Goal: Find contact information: Find contact information

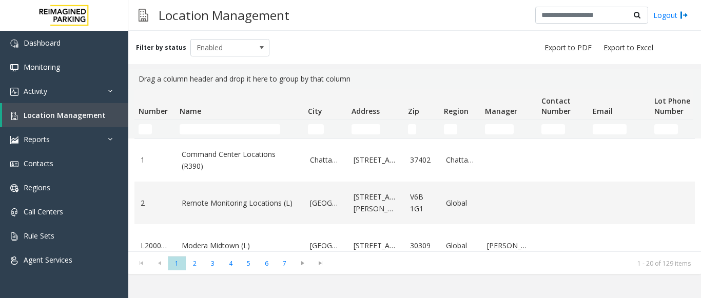
click at [483, 282] on div "Filter by status Enabled Drag a column header and drop it here to group by that…" at bounding box center [414, 164] width 573 height 267
click at [56, 90] on link "Activity" at bounding box center [64, 91] width 128 height 24
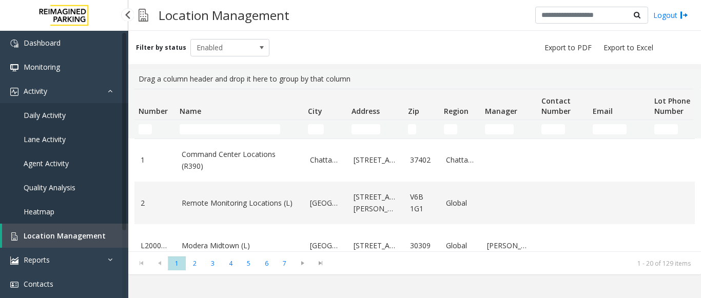
drag, startPoint x: 70, startPoint y: 165, endPoint x: 86, endPoint y: 165, distance: 15.9
click at [70, 165] on link "Agent Activity" at bounding box center [64, 163] width 128 height 24
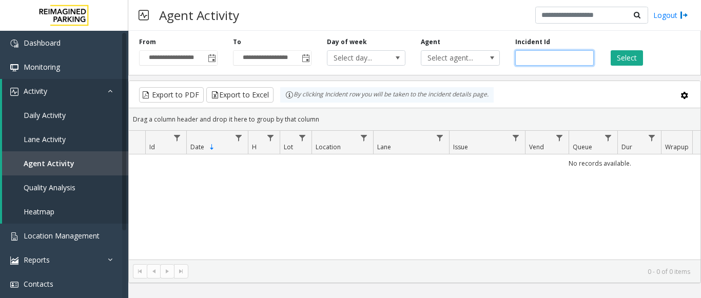
click at [524, 56] on input "number" at bounding box center [554, 57] width 79 height 15
paste input "*******"
type input "*******"
click at [633, 56] on button "Select" at bounding box center [627, 57] width 32 height 15
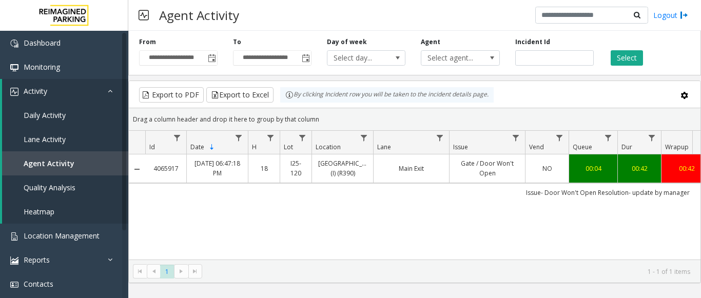
drag, startPoint x: 482, startPoint y: 161, endPoint x: 676, endPoint y: 167, distance: 193.6
click at [676, 167] on tr "4065917 [DATE] 06:47:18 PM 18 I25-[GEOGRAPHIC_DATA] (I) (R390) Main Exit Gate /…" at bounding box center [600, 168] width 942 height 28
click at [517, 168] on link "Gate / Door Won't Open" at bounding box center [487, 169] width 63 height 20
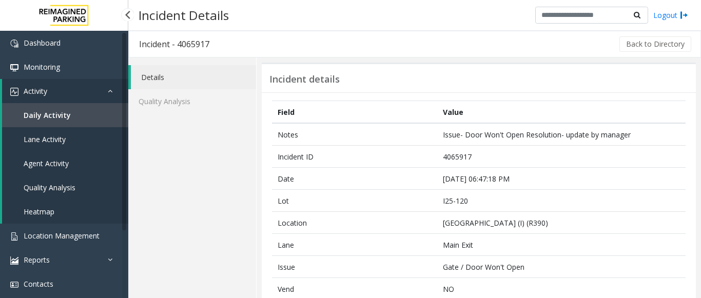
click at [57, 94] on link "Activity" at bounding box center [65, 91] width 126 height 24
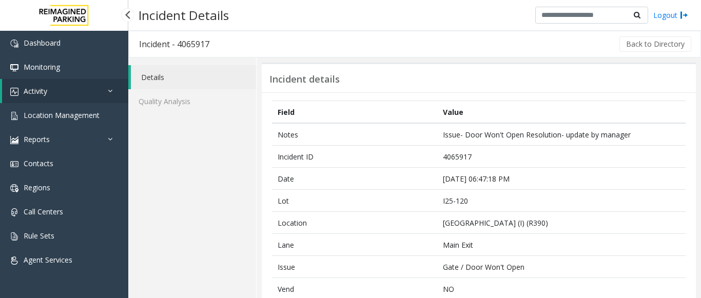
click at [67, 91] on link "Activity" at bounding box center [65, 91] width 126 height 24
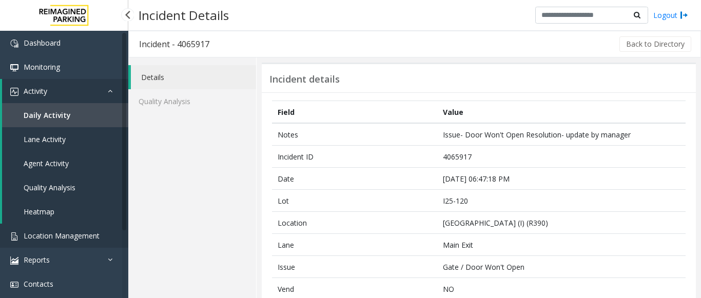
click at [45, 237] on span "Location Management" at bounding box center [62, 236] width 76 height 10
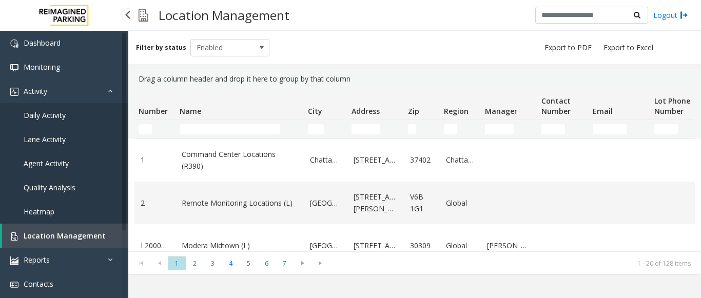
click at [57, 163] on span "Agent Activity" at bounding box center [46, 164] width 45 height 10
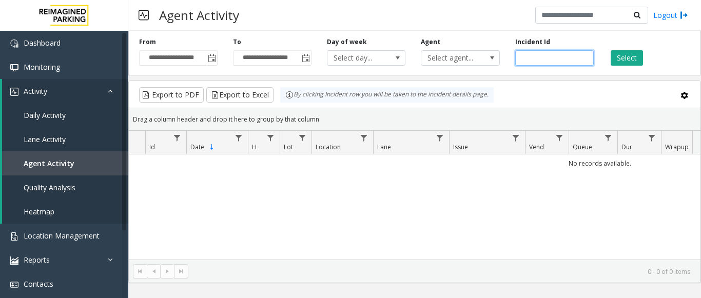
click at [538, 60] on input "number" at bounding box center [554, 57] width 79 height 15
paste input "*******"
type input "*******"
click at [635, 61] on button "Select" at bounding box center [627, 57] width 32 height 15
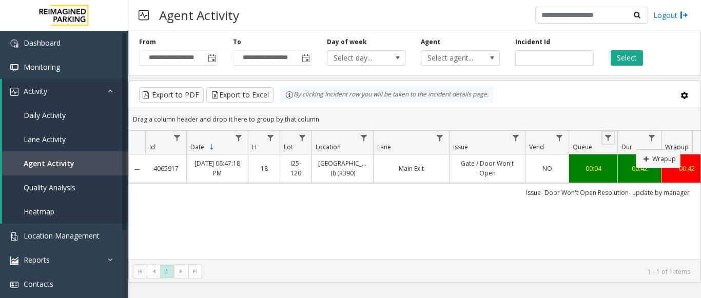
click at [635, 150] on tr "Id Date Sorted Descending H Lot Location Lane Issue Vend Queue Dur Wrapup Total…" at bounding box center [600, 143] width 942 height 24
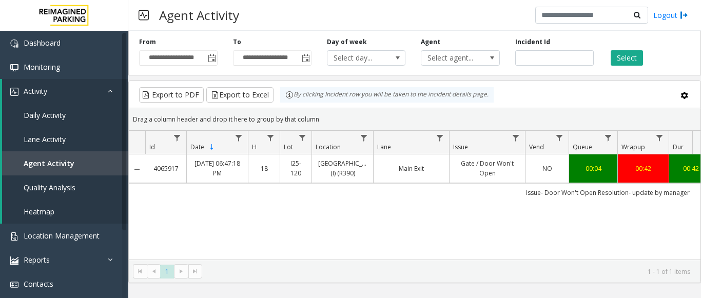
click at [399, 223] on div "4065917 [DATE] 06:47:18 PM 18 I25-[GEOGRAPHIC_DATA] (I) (R390) Main Exit Gate /…" at bounding box center [415, 218] width 572 height 128
click at [372, 227] on div "4065917 [DATE] 06:47:18 PM 18 I25-[GEOGRAPHIC_DATA] (I) (R390) Main Exit Gate /…" at bounding box center [415, 218] width 572 height 128
click at [419, 172] on link "Main Exit" at bounding box center [411, 169] width 63 height 10
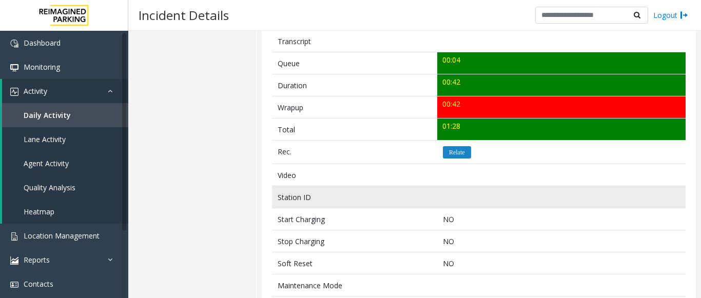
scroll to position [359, 0]
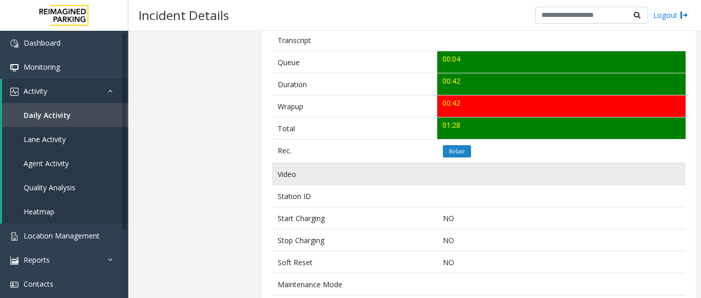
click at [419, 163] on td "Video" at bounding box center [354, 174] width 165 height 22
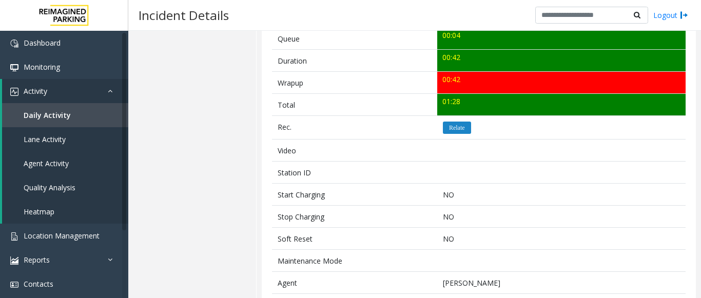
scroll to position [188, 0]
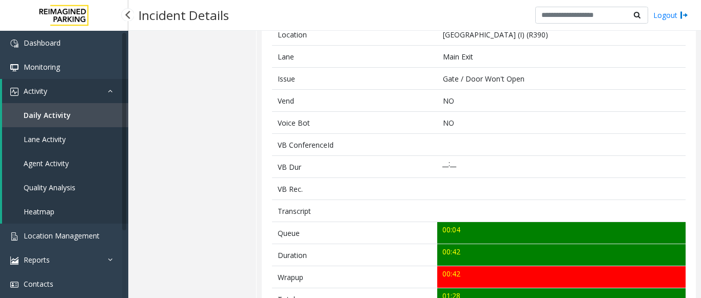
click at [47, 113] on span "Daily Activity" at bounding box center [47, 115] width 47 height 10
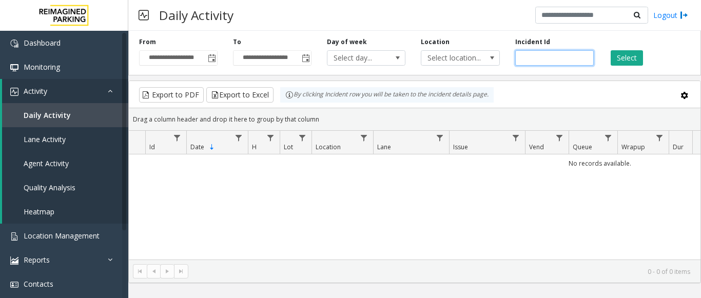
click at [540, 60] on input "number" at bounding box center [554, 57] width 79 height 15
paste input "*******"
type input "*******"
click at [628, 61] on button "Select" at bounding box center [627, 57] width 32 height 15
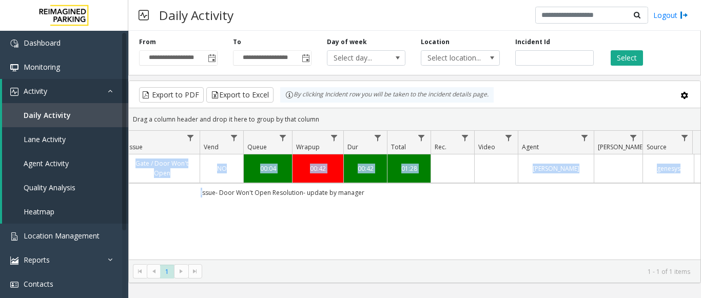
scroll to position [0, 378]
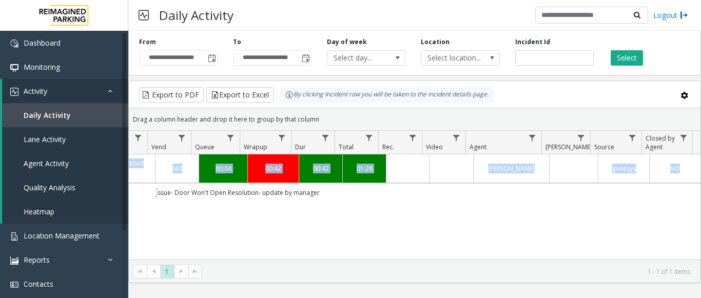
drag, startPoint x: 494, startPoint y: 191, endPoint x: 695, endPoint y: 202, distance: 200.9
click at [695, 202] on div "4065917 [DATE] 06:47:18 PM 18 I25-[GEOGRAPHIC_DATA] (I) (R390) Main Exit Gate /…" at bounding box center [415, 218] width 572 height 128
click at [535, 198] on td "Issue- Door Won't Open Resolution- update by manager" at bounding box center [237, 192] width 925 height 18
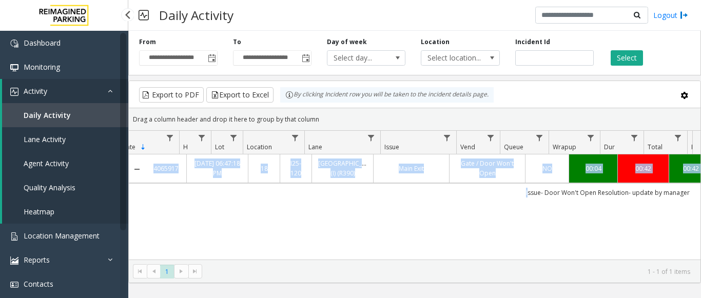
scroll to position [0, 0]
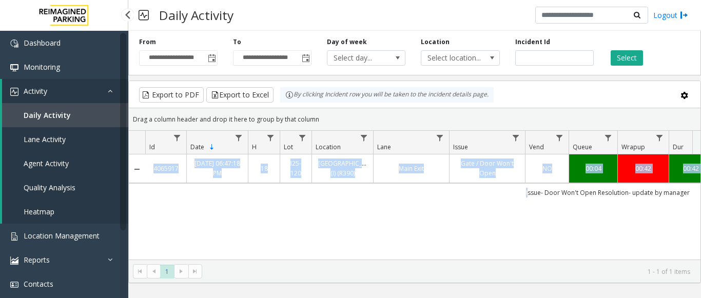
drag, startPoint x: 369, startPoint y: 198, endPoint x: 126, endPoint y: 184, distance: 244.1
click at [126, 184] on app-root "**********" at bounding box center [350, 149] width 701 height 298
click at [355, 198] on td "Issue- Door Won't Open Resolution- update by manager" at bounding box center [607, 192] width 925 height 18
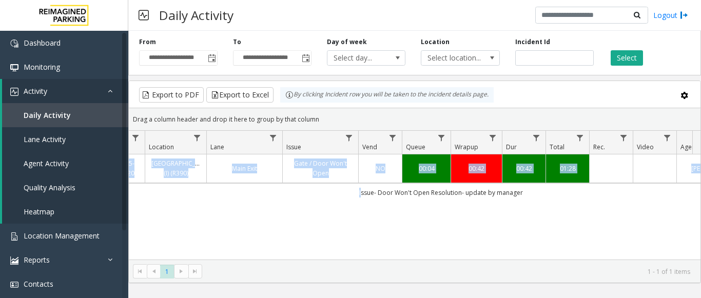
scroll to position [0, 378]
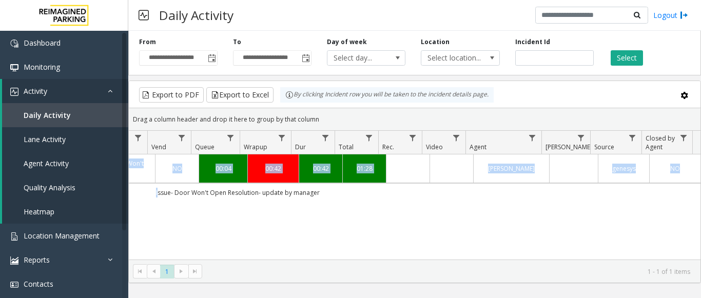
drag, startPoint x: 478, startPoint y: 196, endPoint x: 713, endPoint y: 203, distance: 234.7
click at [701, 203] on html "**********" at bounding box center [350, 149] width 701 height 298
click at [548, 210] on div "4065917 [DATE] 06:47:18 PM 18 I25-[GEOGRAPHIC_DATA] (I) (R390) Main Exit Gate /…" at bounding box center [415, 218] width 572 height 128
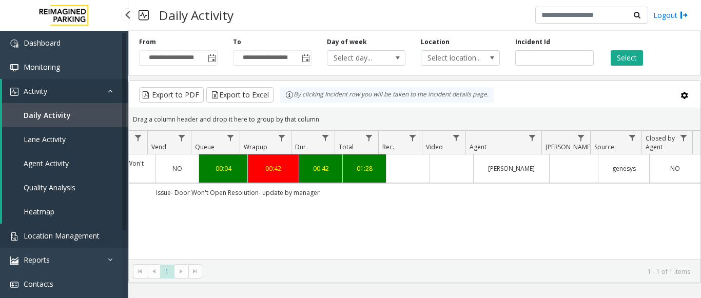
click at [60, 237] on span "Location Management" at bounding box center [62, 236] width 76 height 10
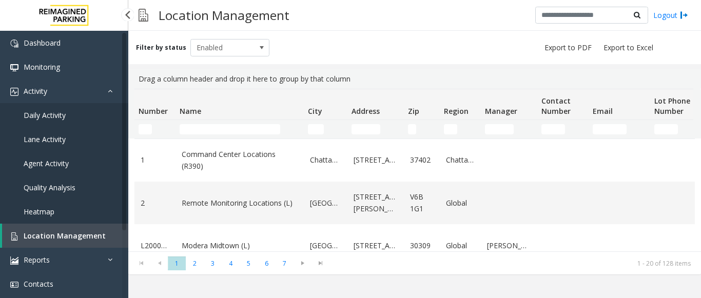
click at [54, 168] on span "Agent Activity" at bounding box center [46, 164] width 45 height 10
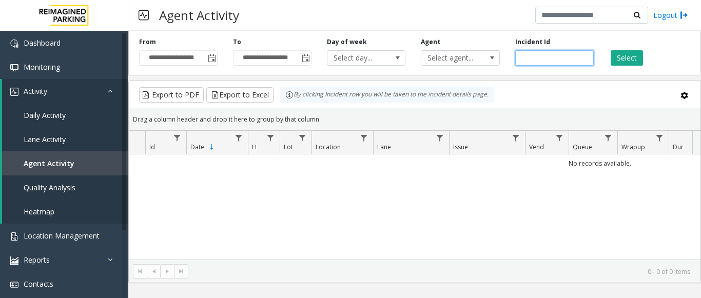
click at [530, 59] on input "number" at bounding box center [554, 57] width 79 height 15
paste input "*******"
type input "*******"
click at [620, 57] on button "Select" at bounding box center [627, 57] width 32 height 15
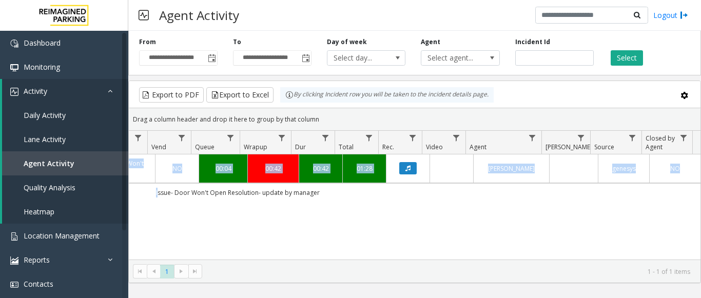
drag, startPoint x: 516, startPoint y: 192, endPoint x: 698, endPoint y: 187, distance: 181.7
click at [698, 187] on div "4065917 [DATE] 06:47:18 PM 18 I25-[GEOGRAPHIC_DATA] (I) (R390) Main Exit Gate /…" at bounding box center [415, 218] width 572 height 128
click at [405, 167] on icon "Data table" at bounding box center [407, 168] width 5 height 6
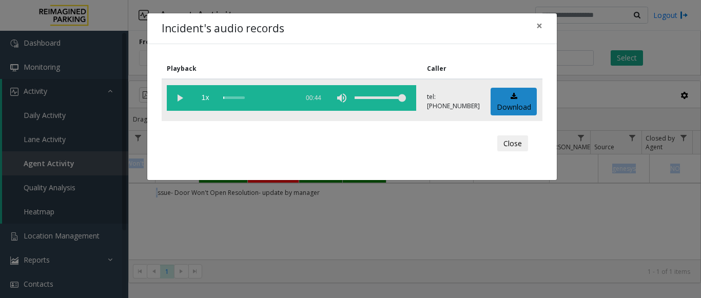
click at [176, 95] on vg-play-pause at bounding box center [180, 98] width 26 height 26
drag, startPoint x: 277, startPoint y: 96, endPoint x: 217, endPoint y: 102, distance: 59.8
click at [218, 102] on vg-controls "1x 00:44" at bounding box center [291, 98] width 249 height 26
drag, startPoint x: 241, startPoint y: 93, endPoint x: 212, endPoint y: 99, distance: 28.8
click at [212, 99] on vg-controls "1x 00:44" at bounding box center [291, 98] width 249 height 26
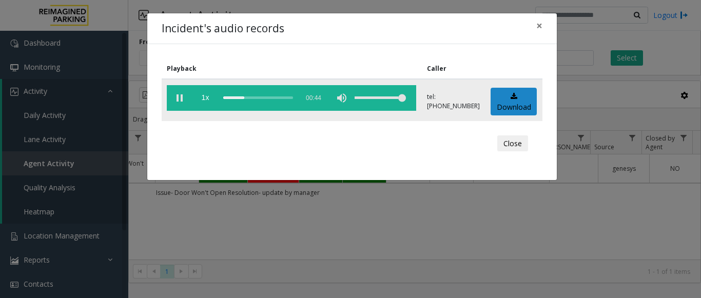
click at [221, 98] on vg-controls "1x 00:44" at bounding box center [291, 98] width 249 height 26
click at [225, 98] on div "scrub bar" at bounding box center [258, 98] width 70 height 26
click at [177, 98] on vg-play-pause at bounding box center [180, 98] width 26 height 26
click at [535, 27] on button "×" at bounding box center [539, 25] width 21 height 25
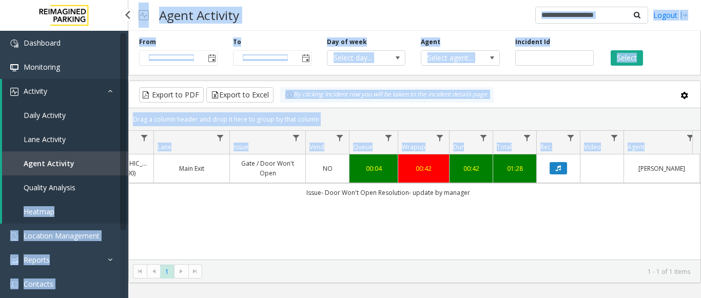
scroll to position [0, 101]
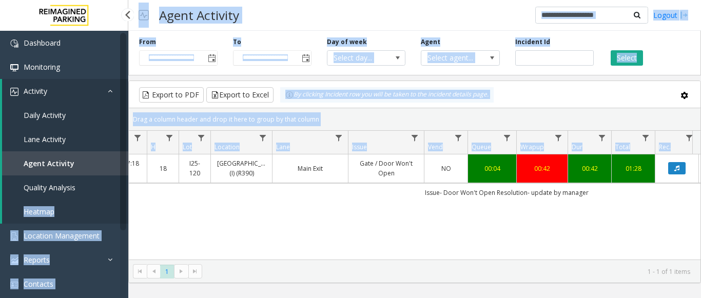
drag, startPoint x: 305, startPoint y: 202, endPoint x: 122, endPoint y: 195, distance: 182.8
click at [122, 195] on app-root "**********" at bounding box center [350, 149] width 701 height 298
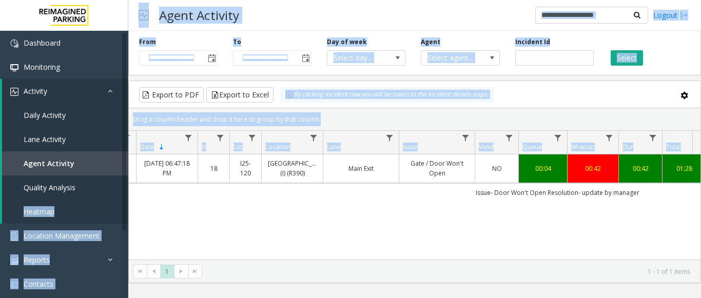
click at [305, 203] on div "4065917 [DATE] 06:47:18 PM 18 I25-[GEOGRAPHIC_DATA] (I) (R390) Main Exit Gate /…" at bounding box center [415, 218] width 572 height 128
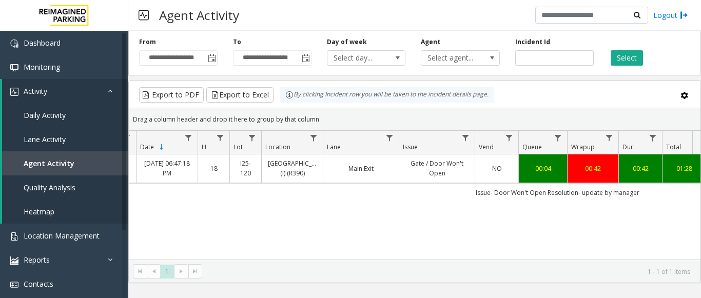
click at [667, 255] on div "4065917 [DATE] 06:47:18 PM 18 I25-[GEOGRAPHIC_DATA] (I) (R390) Main Exit Gate /…" at bounding box center [415, 218] width 572 height 128
click at [66, 235] on span "Location Management" at bounding box center [62, 236] width 76 height 10
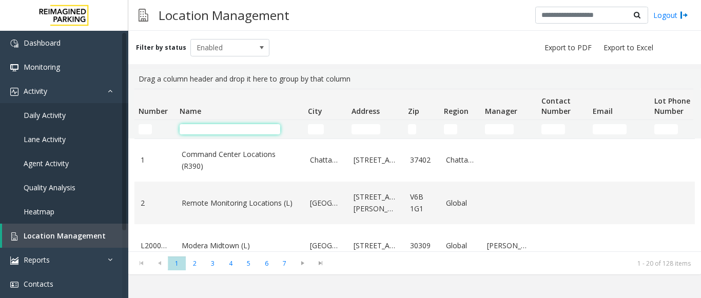
click at [205, 129] on input "Name Filter" at bounding box center [230, 129] width 101 height 10
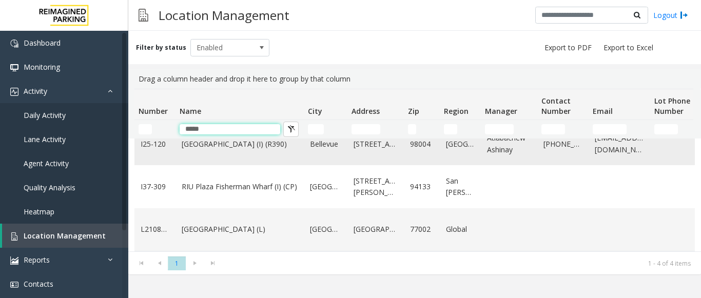
scroll to position [15, 0]
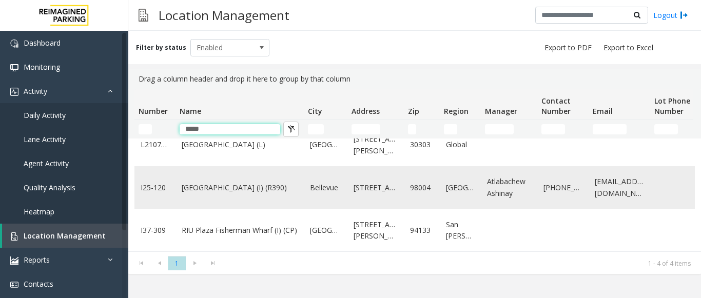
type input "*****"
click at [216, 190] on link "[GEOGRAPHIC_DATA] (I) (R390)" at bounding box center [240, 187] width 116 height 11
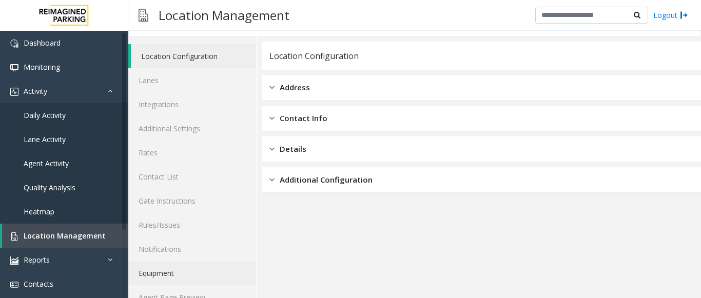
scroll to position [40, 0]
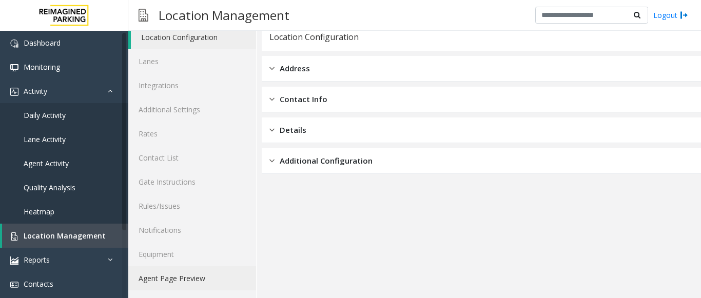
click at [165, 278] on link "Agent Page Preview" at bounding box center [192, 278] width 128 height 24
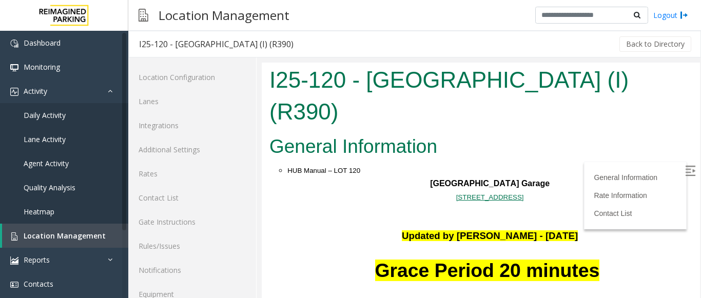
click at [464, 164] on div "HUB Manual – LOT 120" at bounding box center [489, 170] width 405 height 13
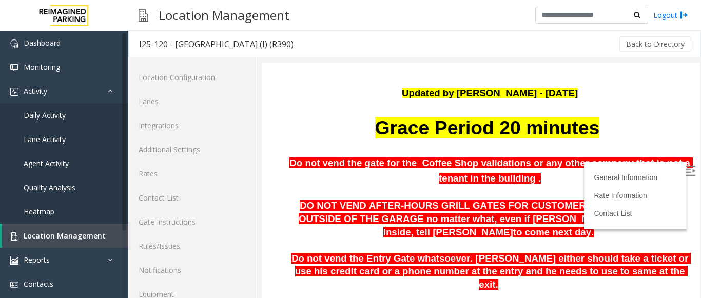
scroll to position [154, 0]
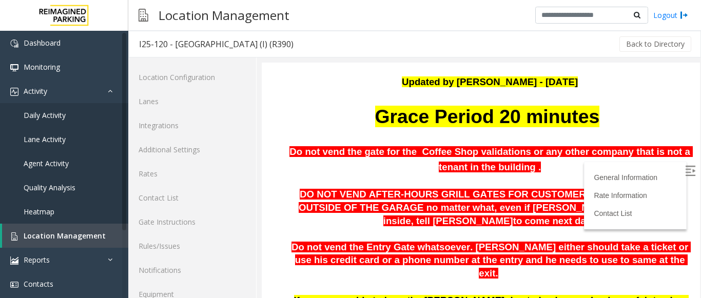
click at [685, 170] on img at bounding box center [690, 171] width 10 height 10
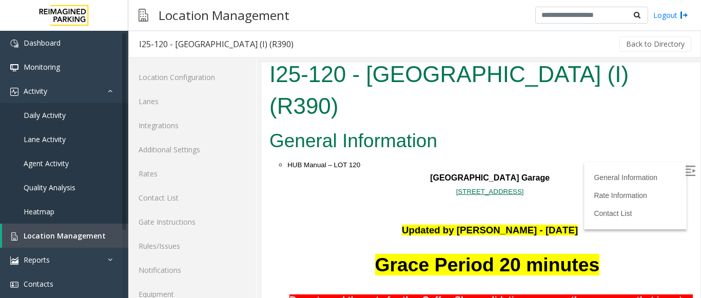
scroll to position [0, 0]
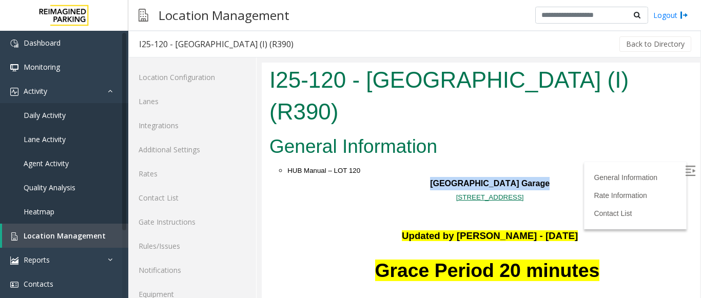
drag, startPoint x: 436, startPoint y: 151, endPoint x: 518, endPoint y: 148, distance: 82.2
click at [518, 177] on p "[GEOGRAPHIC_DATA]" at bounding box center [489, 183] width 405 height 13
click at [472, 217] on p at bounding box center [489, 223] width 405 height 13
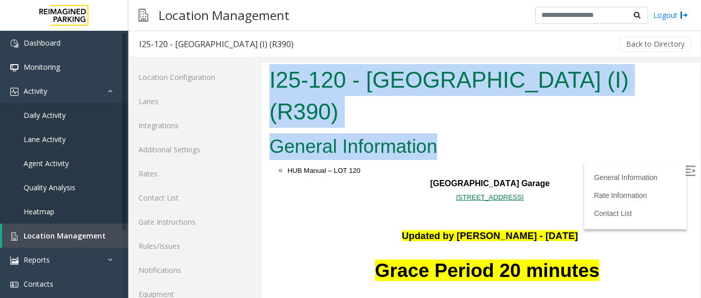
drag, startPoint x: 267, startPoint y: 80, endPoint x: 446, endPoint y: 100, distance: 180.2
click at [446, 100] on body "I25-120 - [GEOGRAPHIC_DATA] (I) (R390) General Information HUB Manual – LOT [GE…" at bounding box center [481, 201] width 438 height 276
click at [443, 99] on div "I25-120 - [GEOGRAPHIC_DATA] (I) (R390)" at bounding box center [481, 97] width 438 height 69
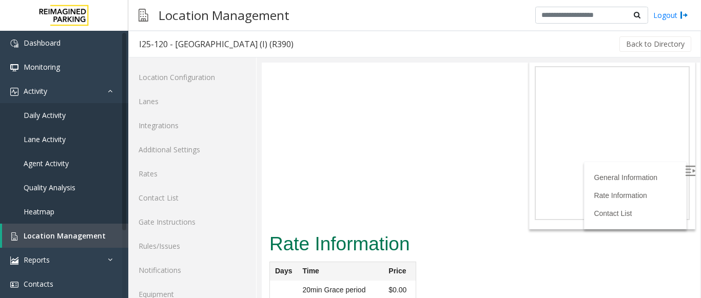
scroll to position [40, 0]
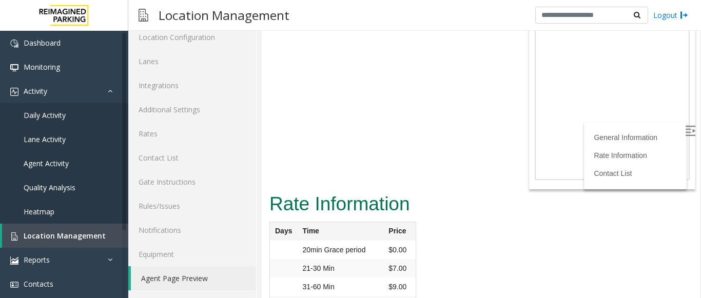
drag, startPoint x: 346, startPoint y: 258, endPoint x: 276, endPoint y: 262, distance: 70.4
copy td "Atlabachew Ashinay"
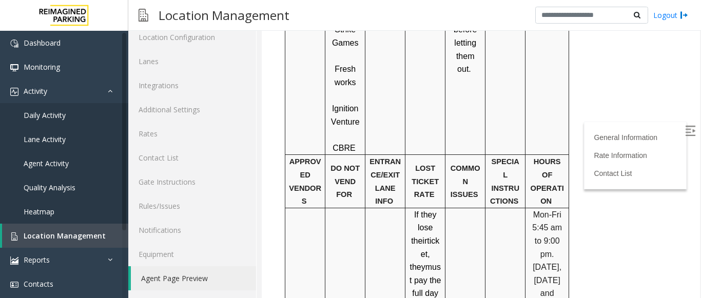
scroll to position [1809, 0]
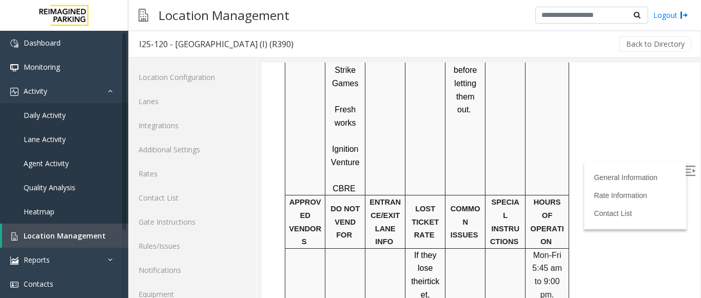
scroll to position [40, 0]
